Goal: Task Accomplishment & Management: Manage account settings

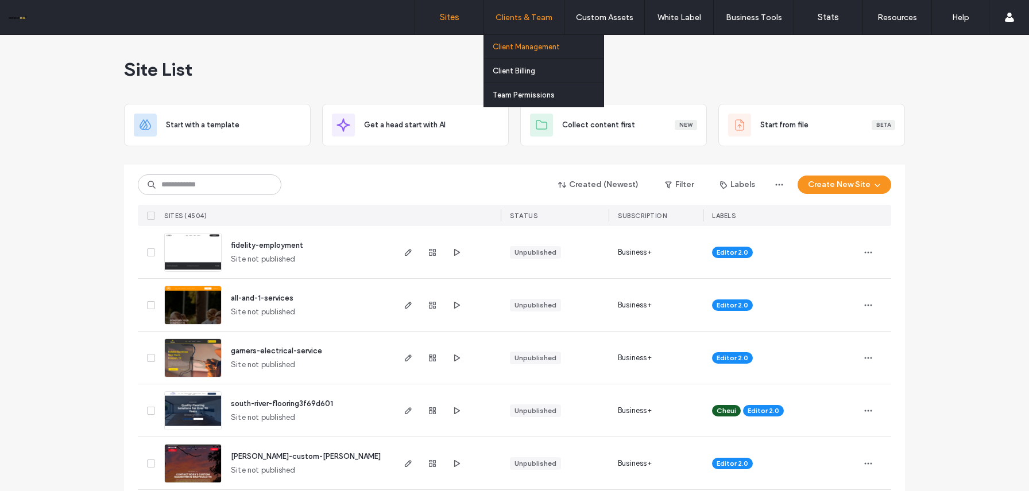
click at [535, 47] on label "Client Management" at bounding box center [526, 46] width 67 height 9
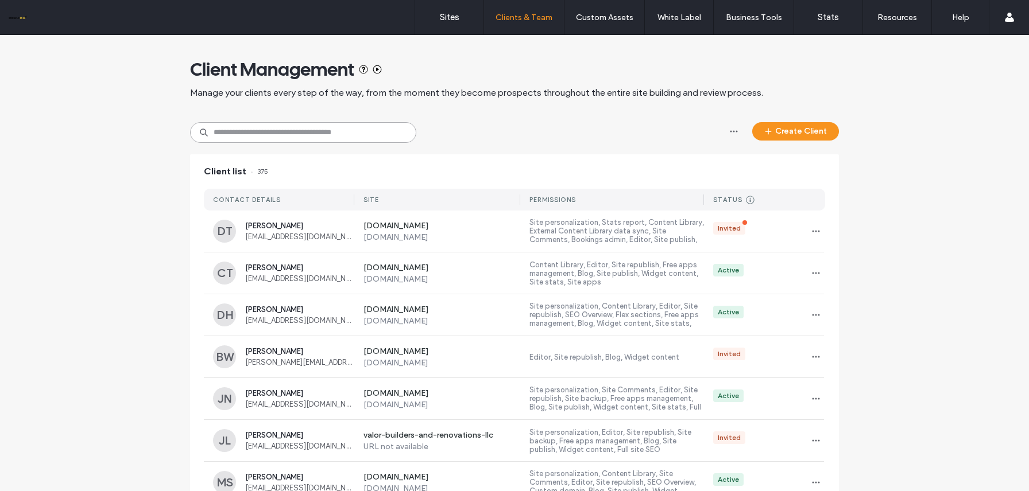
click at [327, 125] on input at bounding box center [303, 132] width 226 height 21
paste input "**********"
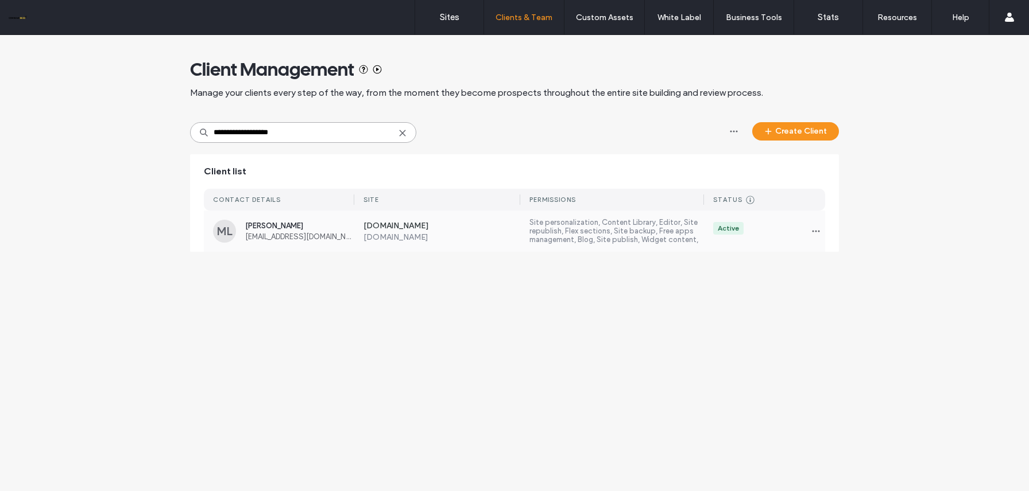
type input "**********"
click at [447, 237] on label "[DOMAIN_NAME]" at bounding box center [441, 238] width 157 height 10
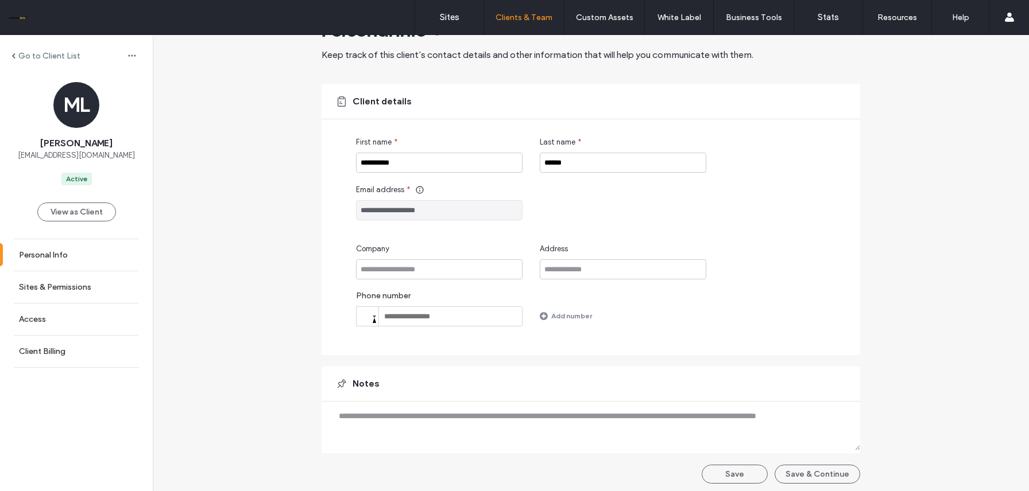
scroll to position [43, 0]
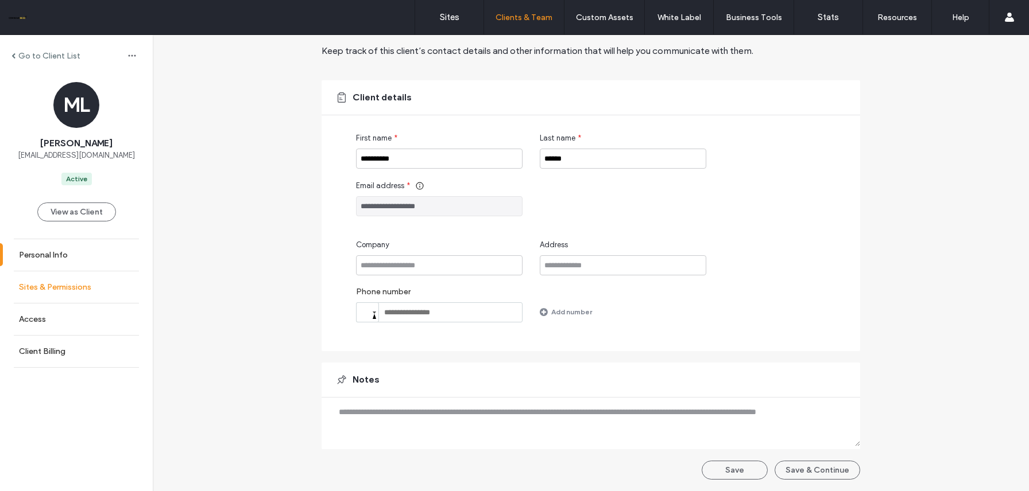
click at [75, 295] on link "Sites & Permissions" at bounding box center [76, 288] width 153 height 32
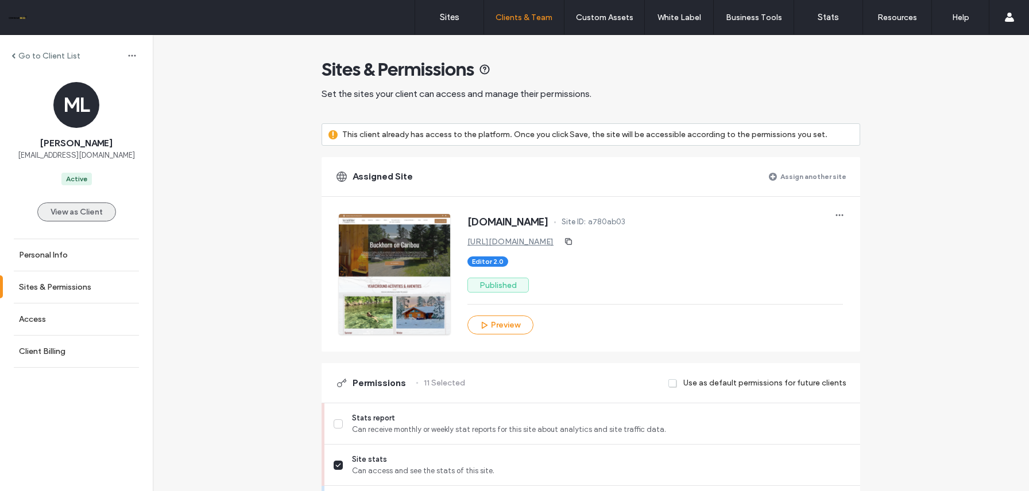
click at [88, 210] on button "View as Client" at bounding box center [76, 212] width 79 height 19
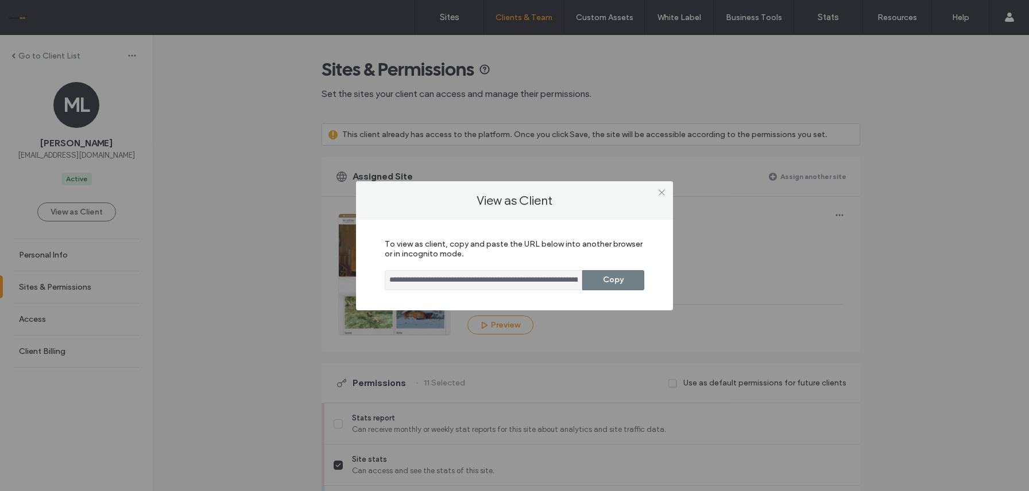
click at [623, 287] on button "Copy" at bounding box center [613, 280] width 62 height 20
click at [308, 223] on div "**********" at bounding box center [514, 245] width 1029 height 491
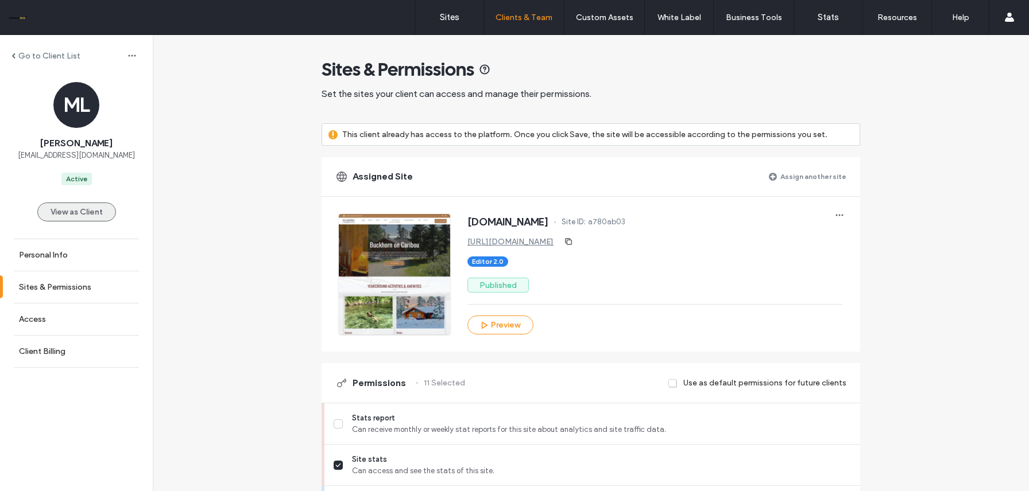
click at [79, 210] on button "View as Client" at bounding box center [76, 212] width 79 height 19
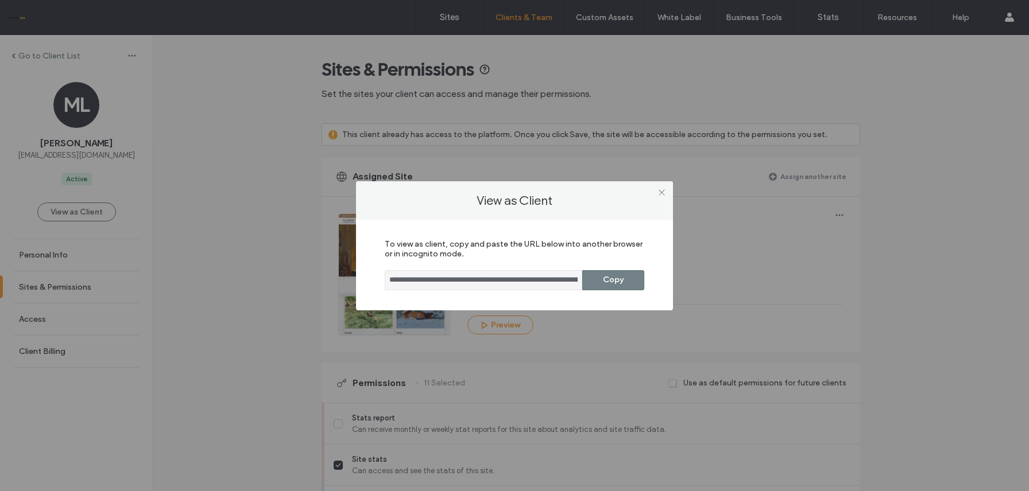
click at [598, 280] on button "Copy" at bounding box center [613, 280] width 62 height 20
click at [659, 196] on icon at bounding box center [661, 192] width 9 height 9
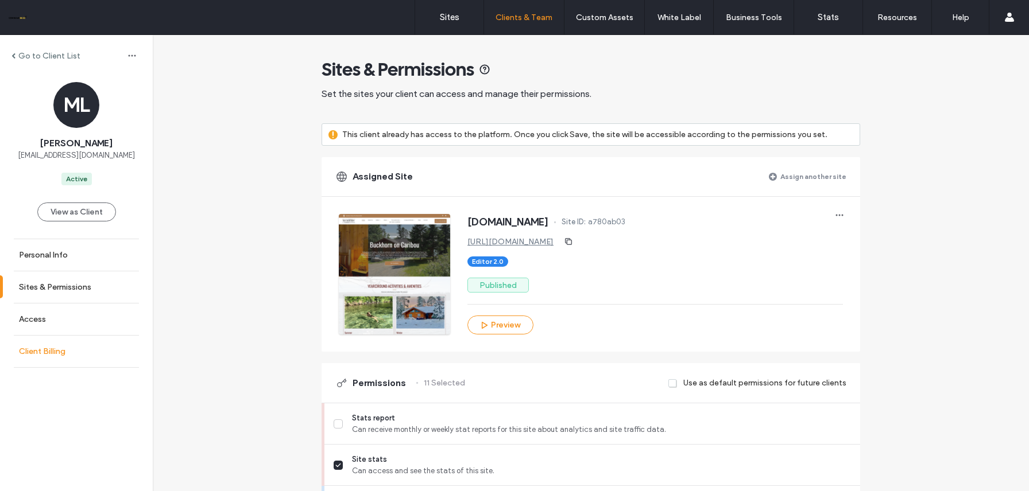
click at [61, 342] on link "Client Billing" at bounding box center [76, 352] width 153 height 32
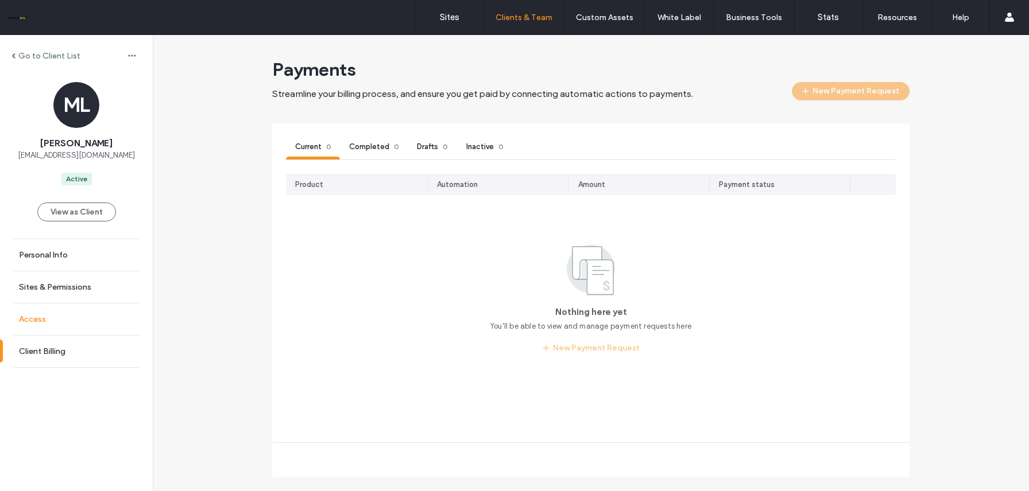
click at [77, 320] on link "Access" at bounding box center [76, 320] width 153 height 32
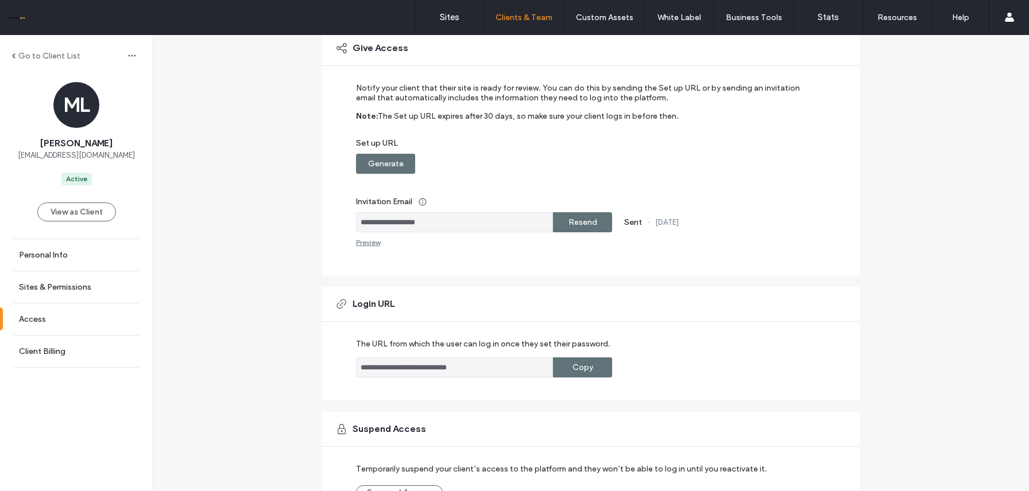
scroll to position [99, 0]
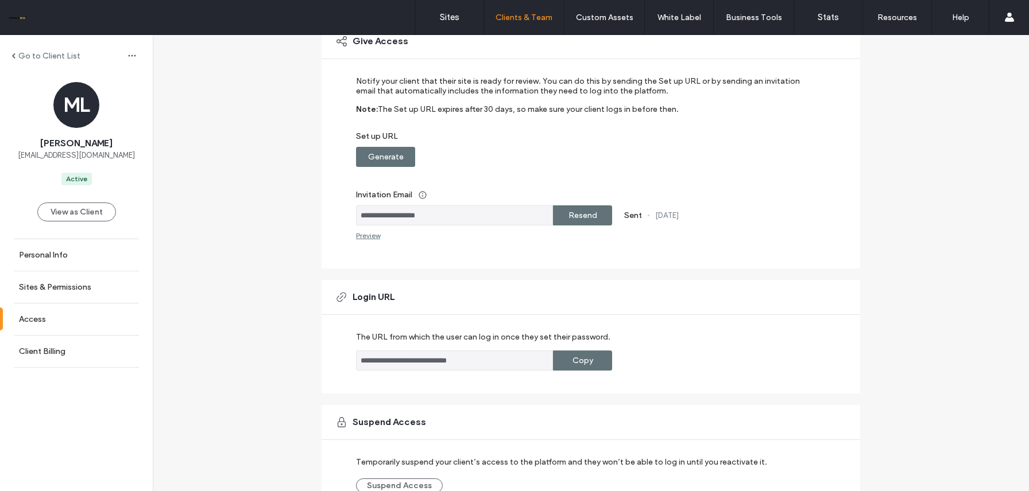
click at [9, 56] on div "Go to Client List" at bounding box center [76, 56] width 153 height 18
click at [15, 56] on span at bounding box center [13, 56] width 4 height 6
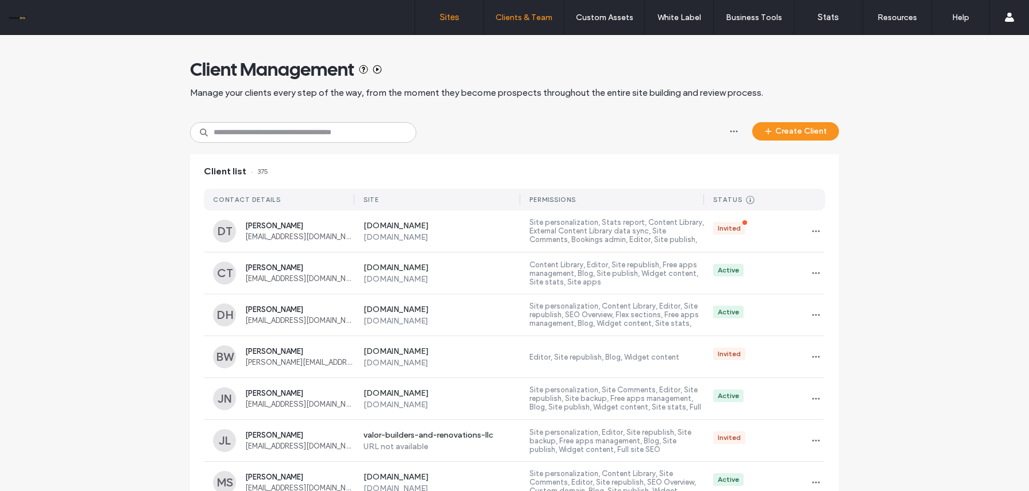
click at [448, 17] on label "Sites" at bounding box center [450, 17] width 20 height 10
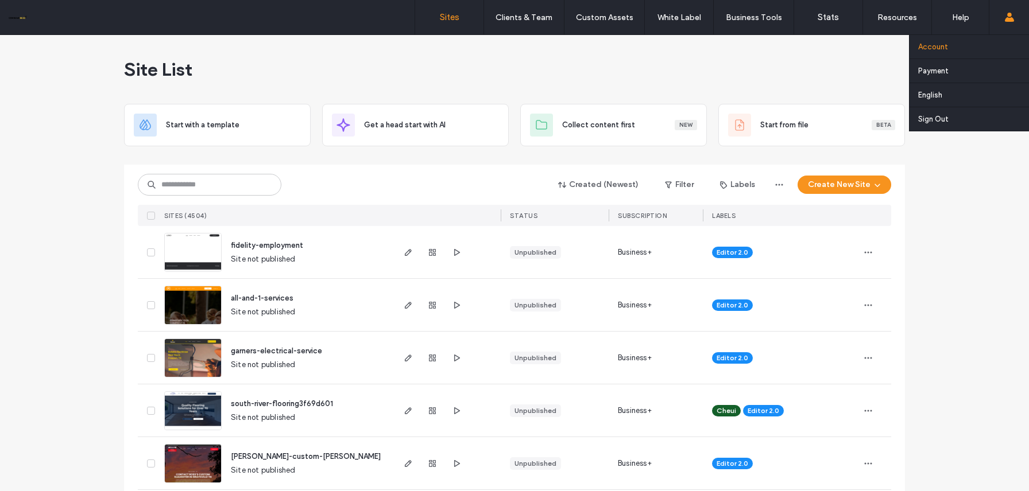
click at [960, 48] on link "Account" at bounding box center [973, 47] width 111 height 24
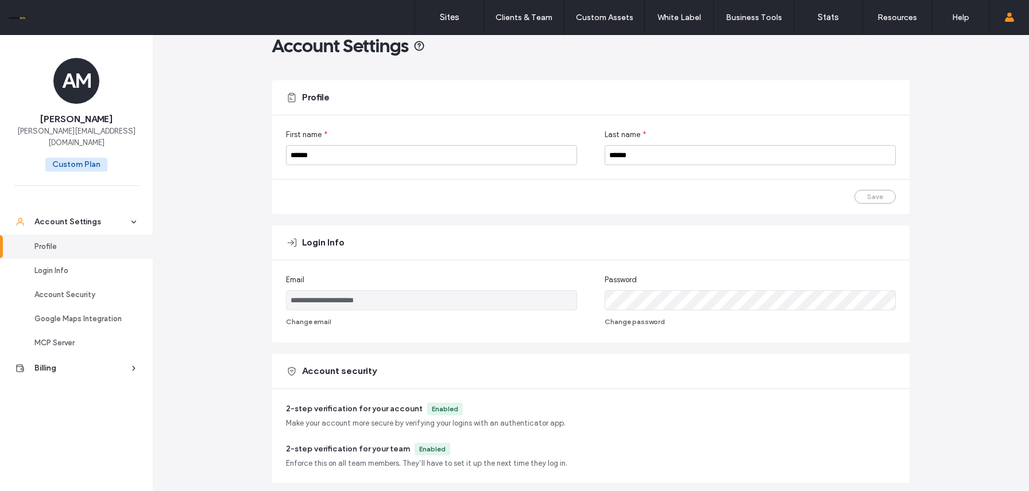
scroll to position [26, 0]
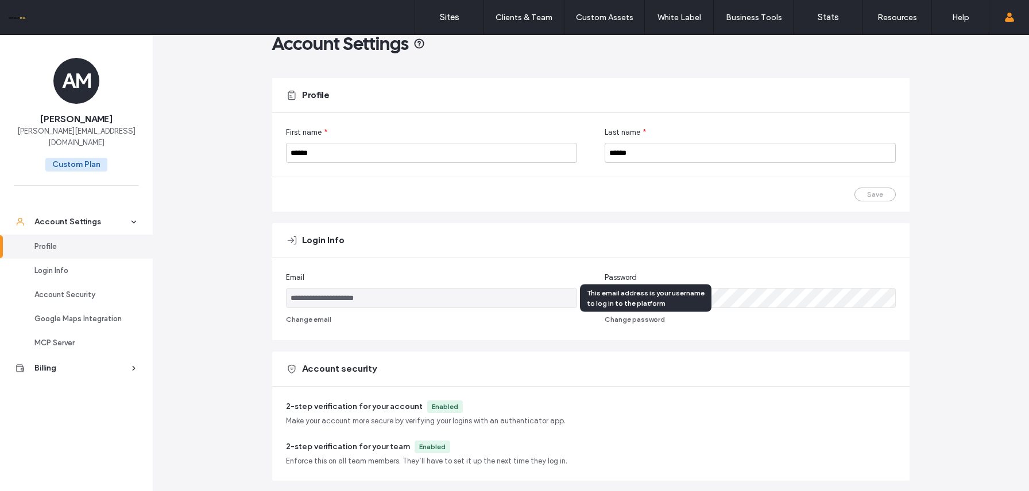
drag, startPoint x: 394, startPoint y: 297, endPoint x: 275, endPoint y: 297, distance: 119.4
click at [275, 297] on div "**********" at bounding box center [590, 299] width 637 height 82
click at [419, 252] on div "Login Info" at bounding box center [590, 240] width 637 height 34
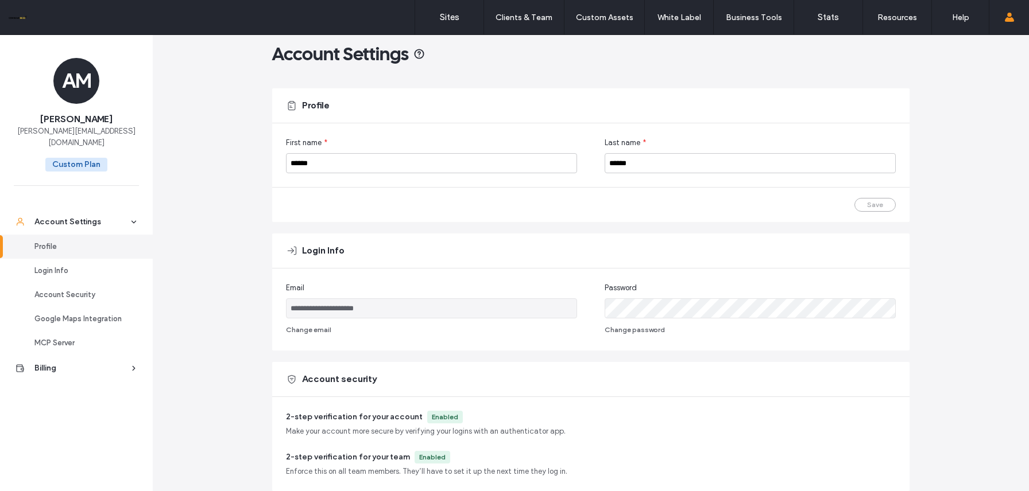
scroll to position [0, 0]
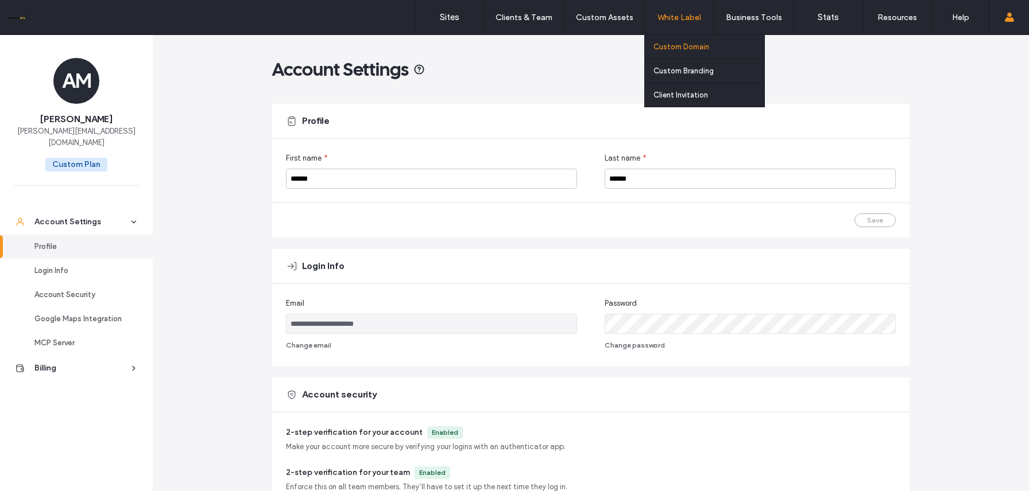
click at [682, 42] on label "Custom Domain" at bounding box center [681, 46] width 56 height 9
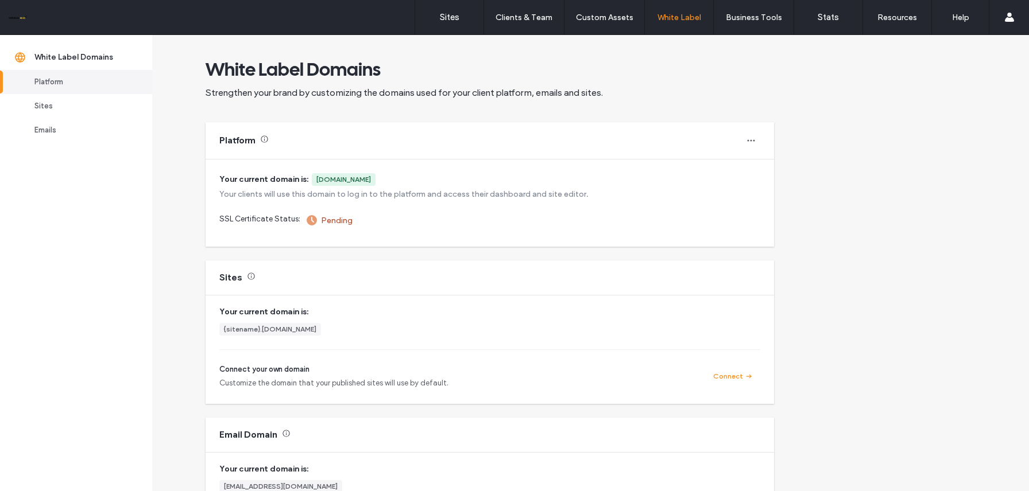
click at [447, 40] on div "White Label Domains Strengthen your brand by customizing the domains used for y…" at bounding box center [490, 78] width 568 height 87
click at [451, 30] on link "Sites" at bounding box center [449, 17] width 68 height 34
